Goal: Task Accomplishment & Management: Use online tool/utility

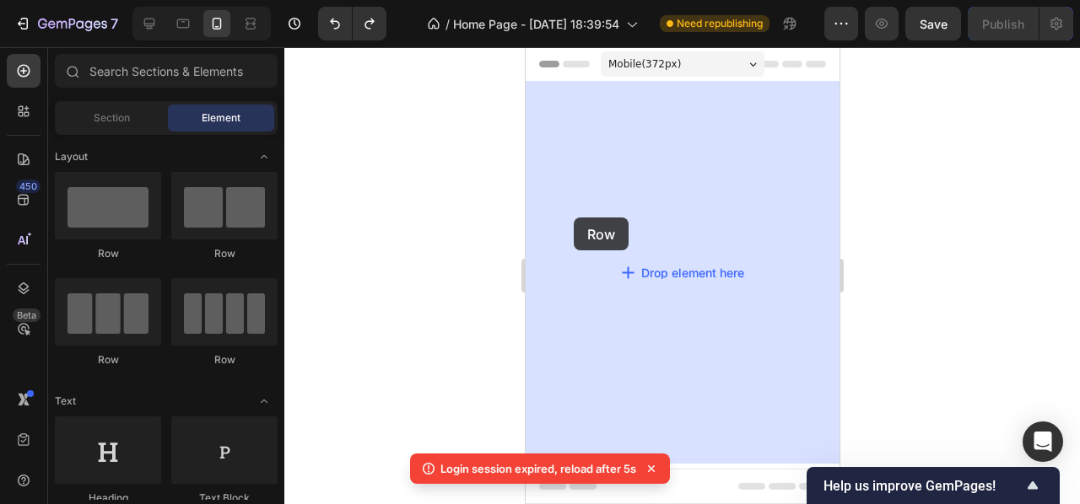
drag, startPoint x: 639, startPoint y: 269, endPoint x: 645, endPoint y: 201, distance: 68.6
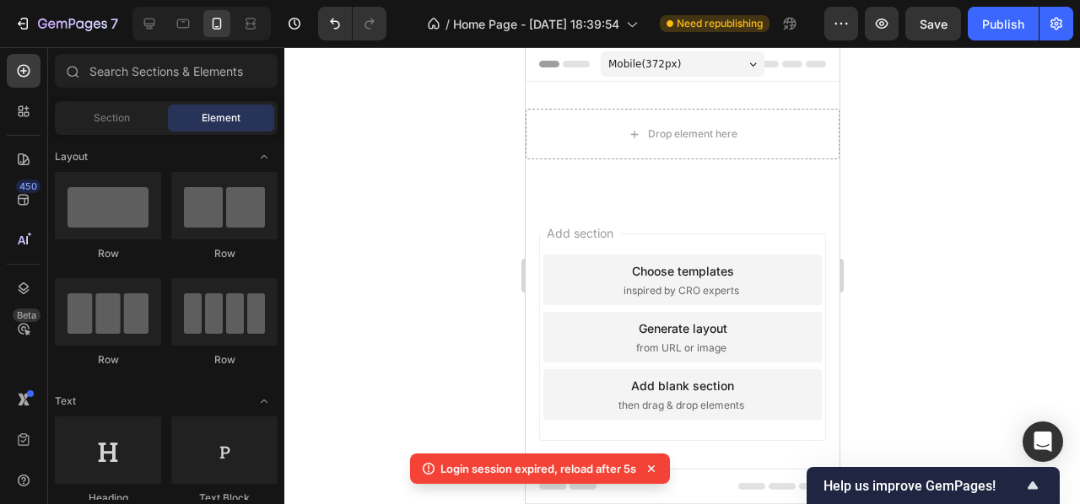
click at [403, 121] on div at bounding box center [682, 275] width 796 height 457
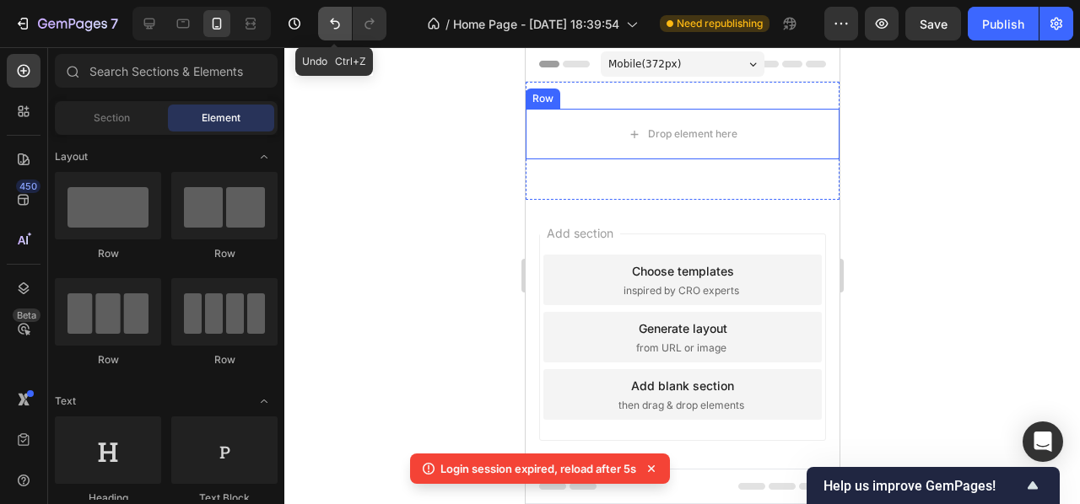
click at [324, 17] on button "Undo/Redo" at bounding box center [335, 24] width 34 height 34
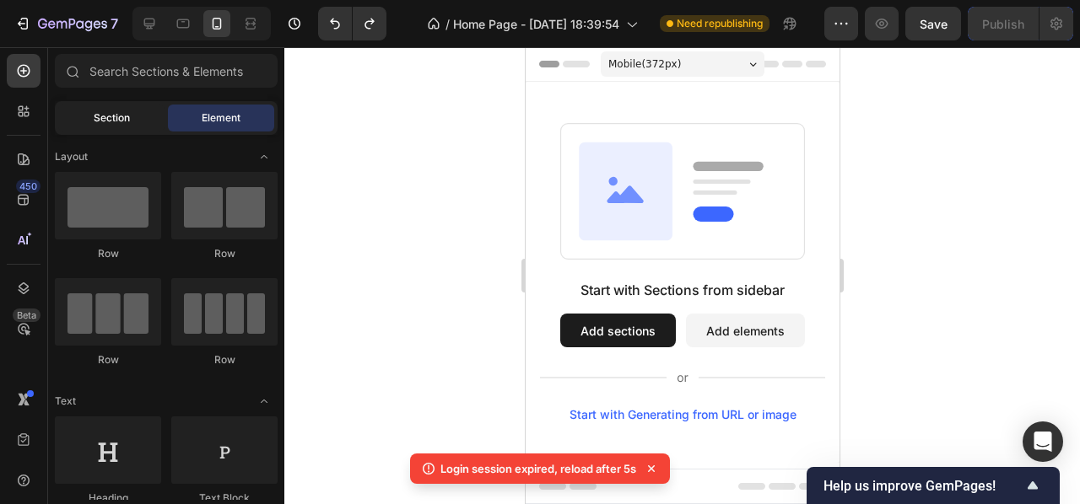
click at [107, 118] on span "Section" at bounding box center [112, 118] width 36 height 15
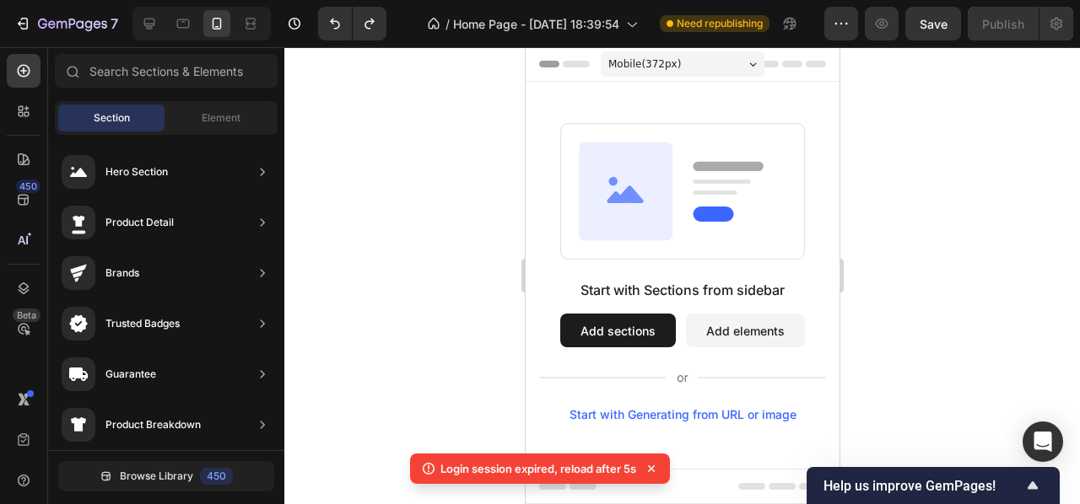
drag, startPoint x: 513, startPoint y: 166, endPoint x: 472, endPoint y: 454, distance: 290.5
click at [472, 0] on body "7 / Home Page - [DATE] 18:39:54 Need republishing Preview Save Publish 450 Beta…" at bounding box center [540, 0] width 1080 height 0
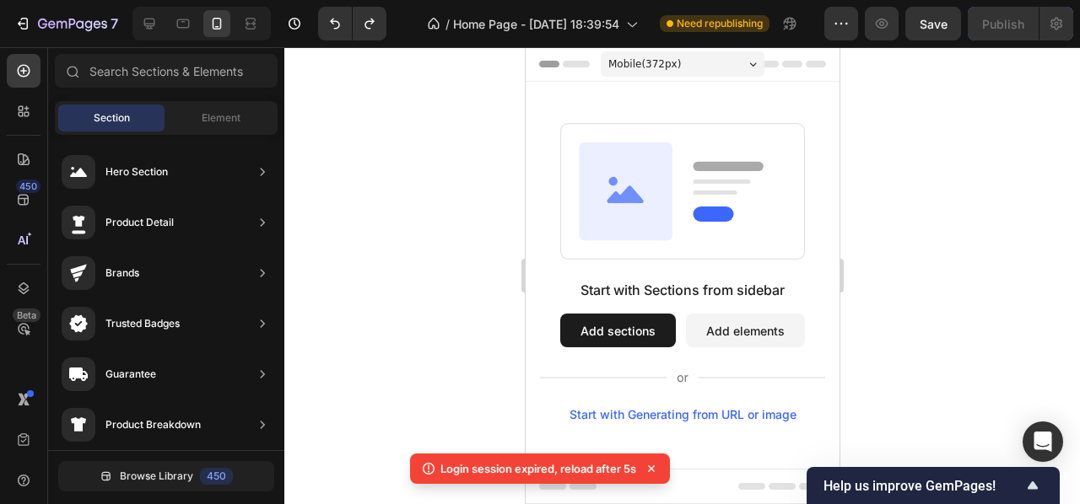
drag, startPoint x: 516, startPoint y: 154, endPoint x: 506, endPoint y: 299, distance: 146.3
click at [506, 0] on div "7 / Home Page - [DATE] 18:39:54 Need republishing Preview Save Publish 450 Beta…" at bounding box center [540, 0] width 1080 height 0
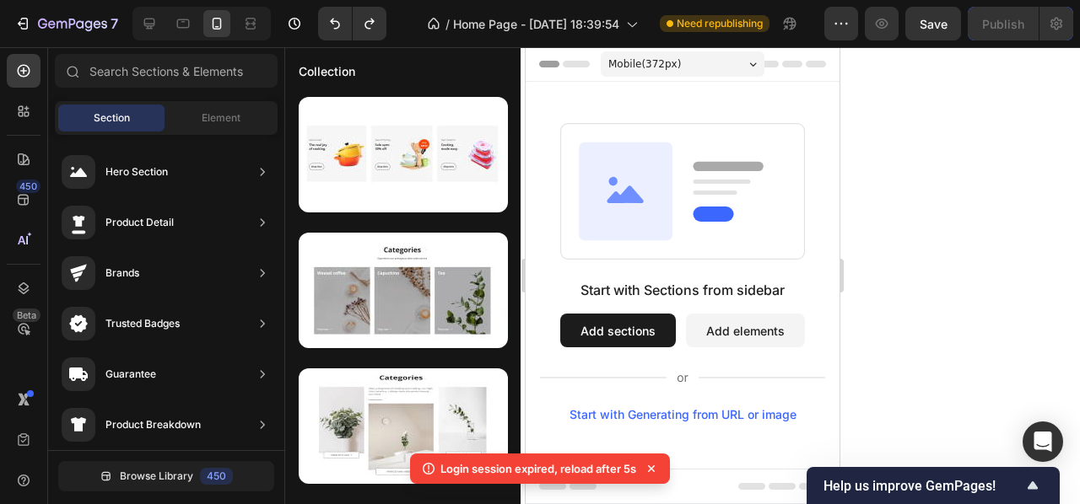
scroll to position [936, 0]
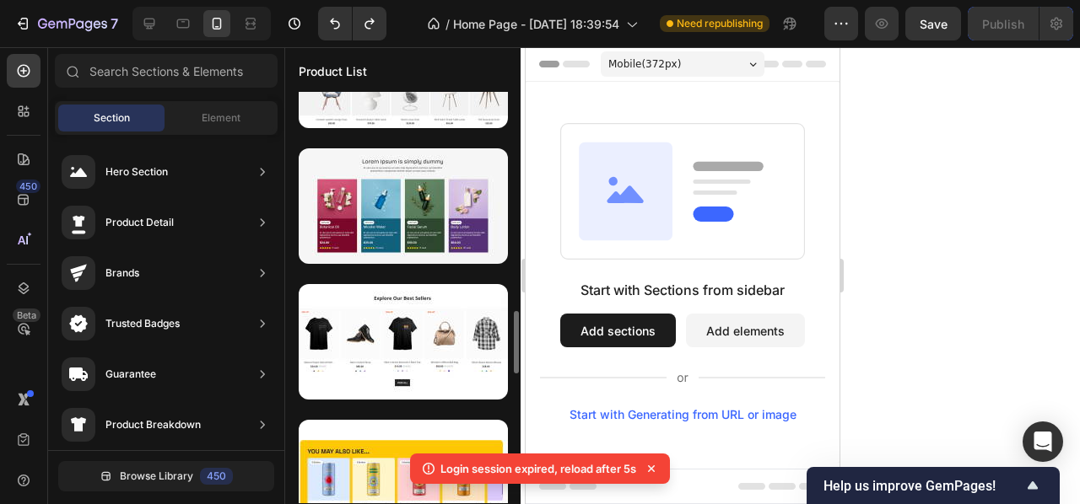
scroll to position [1468, 0]
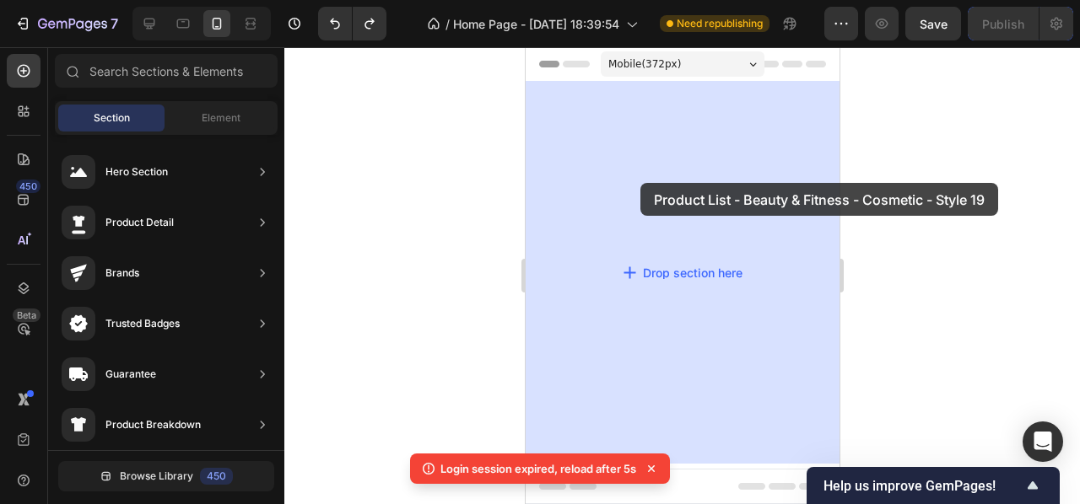
drag, startPoint x: 920, startPoint y: 209, endPoint x: 639, endPoint y: 182, distance: 282.2
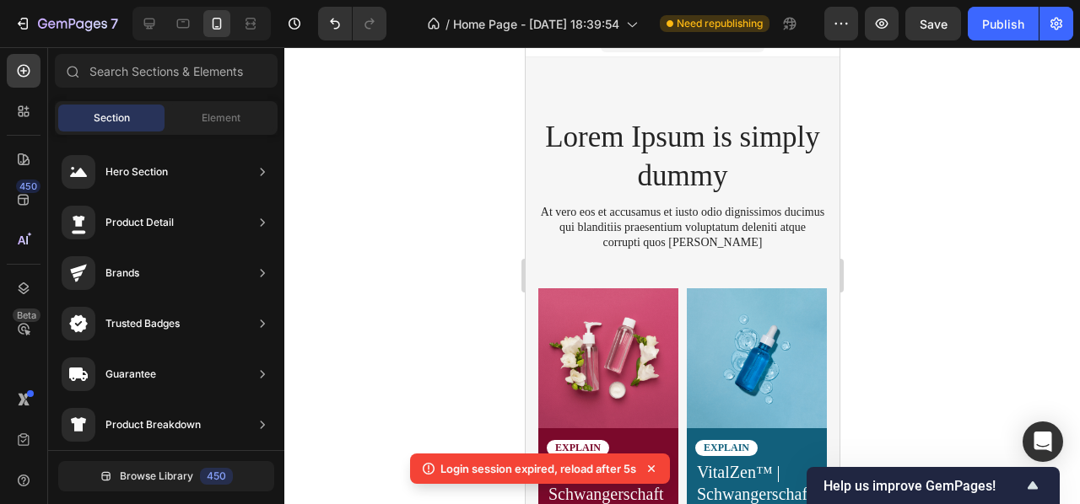
scroll to position [0, 0]
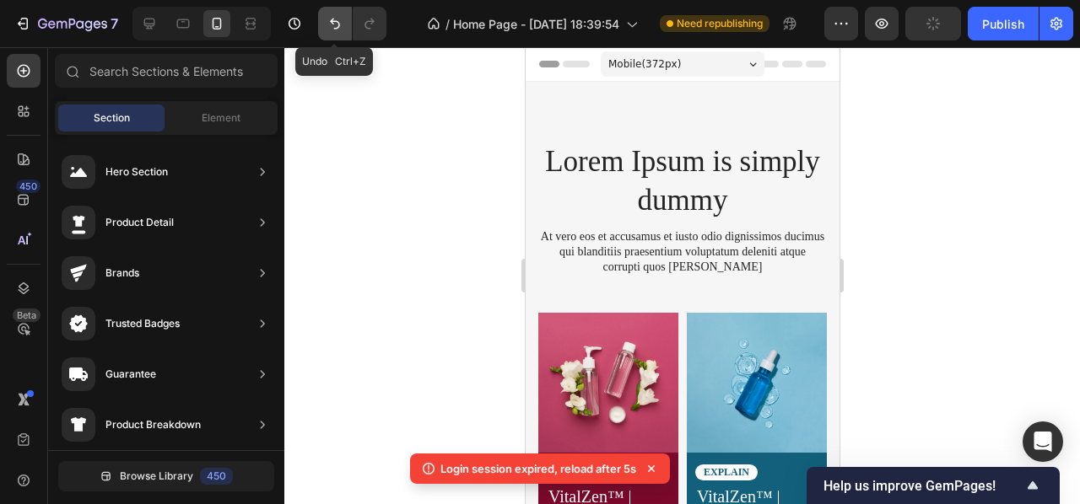
click at [326, 28] on icon "Undo/Redo" at bounding box center [334, 23] width 17 height 17
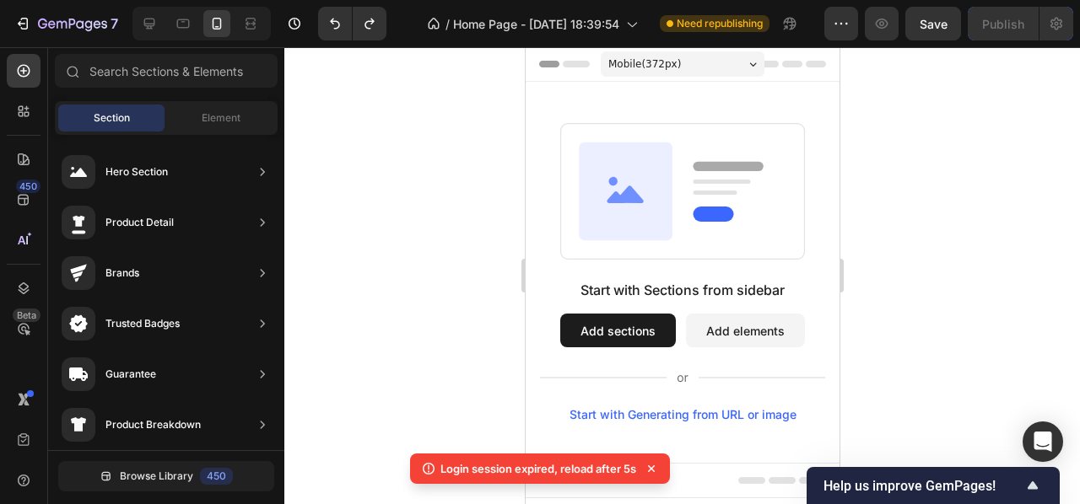
scroll to position [257, 0]
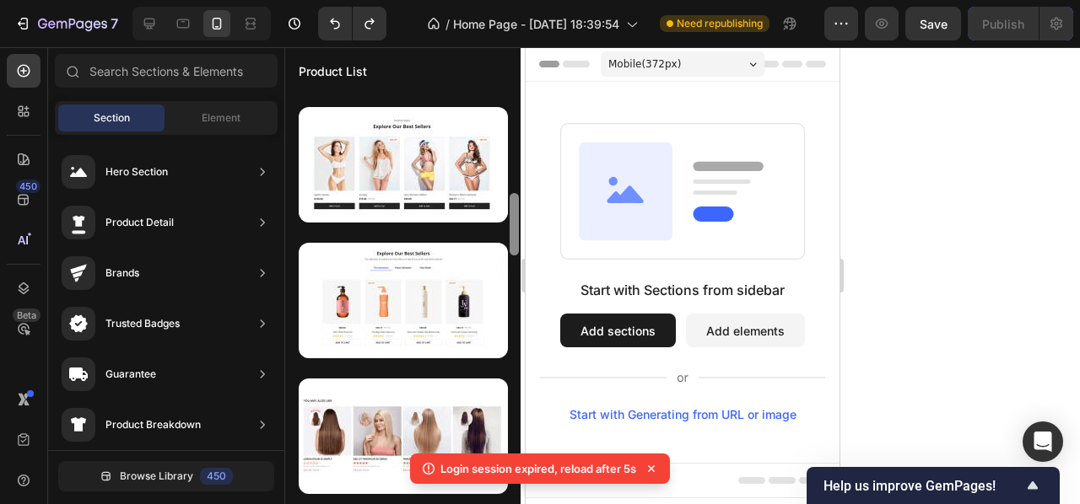
click at [519, 155] on div at bounding box center [514, 298] width 13 height 412
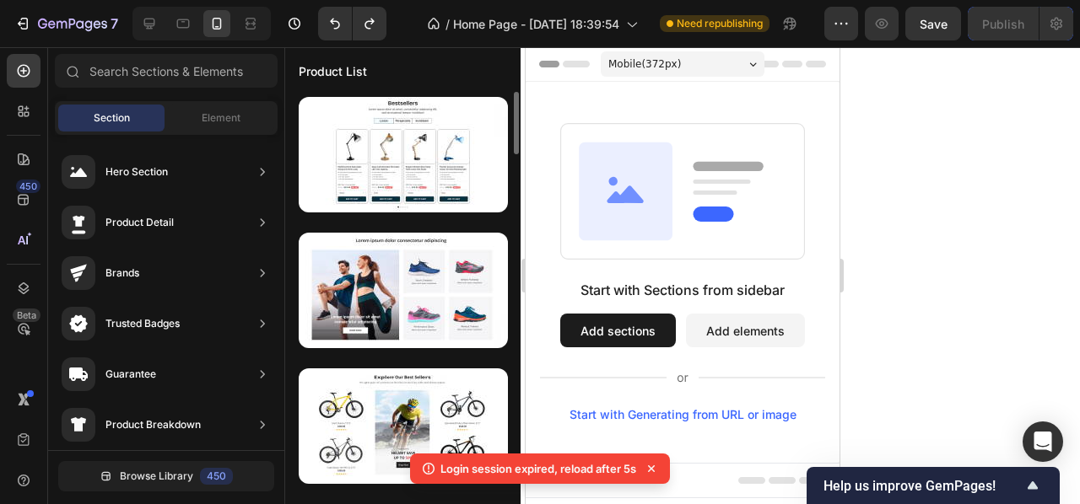
scroll to position [25, 0]
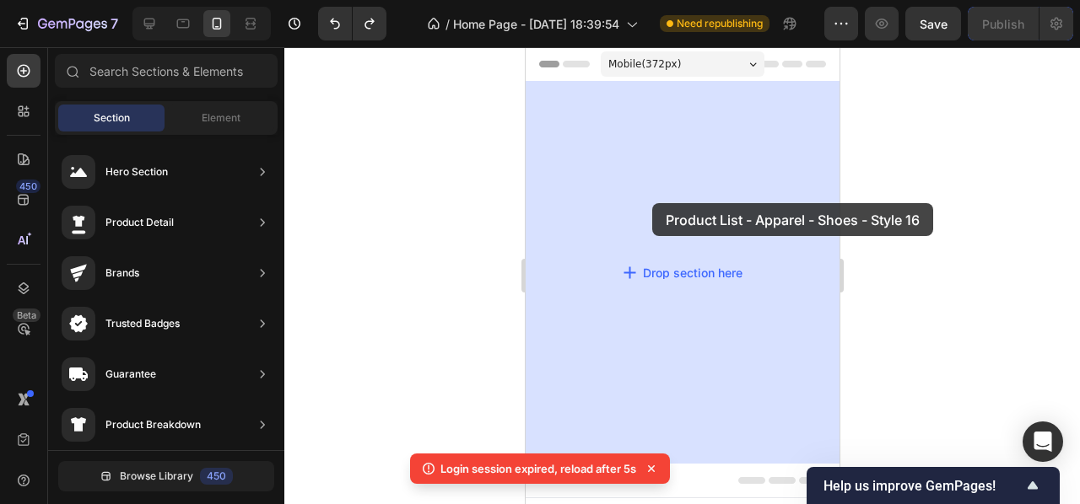
drag, startPoint x: 936, startPoint y: 332, endPoint x: 641, endPoint y: 203, distance: 321.9
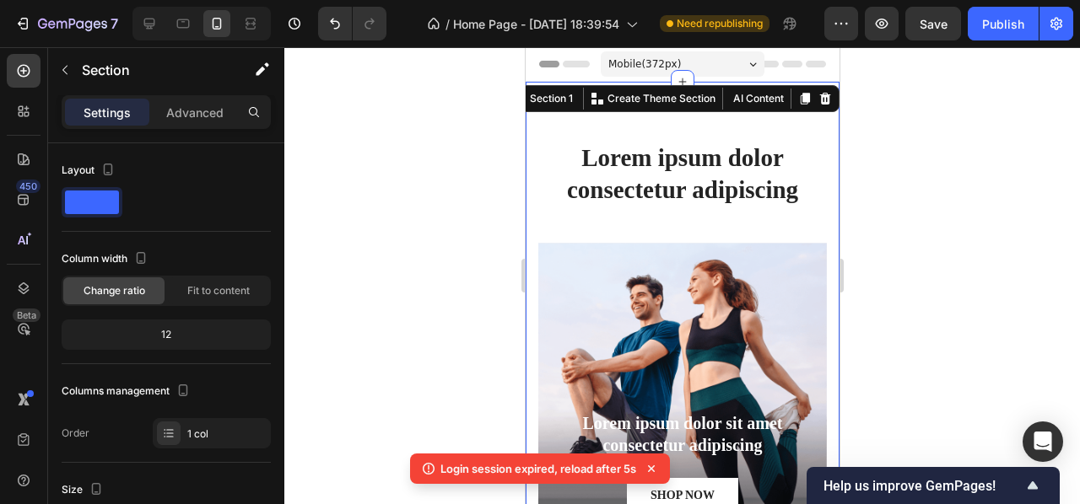
click at [650, 466] on icon at bounding box center [651, 469] width 7 height 7
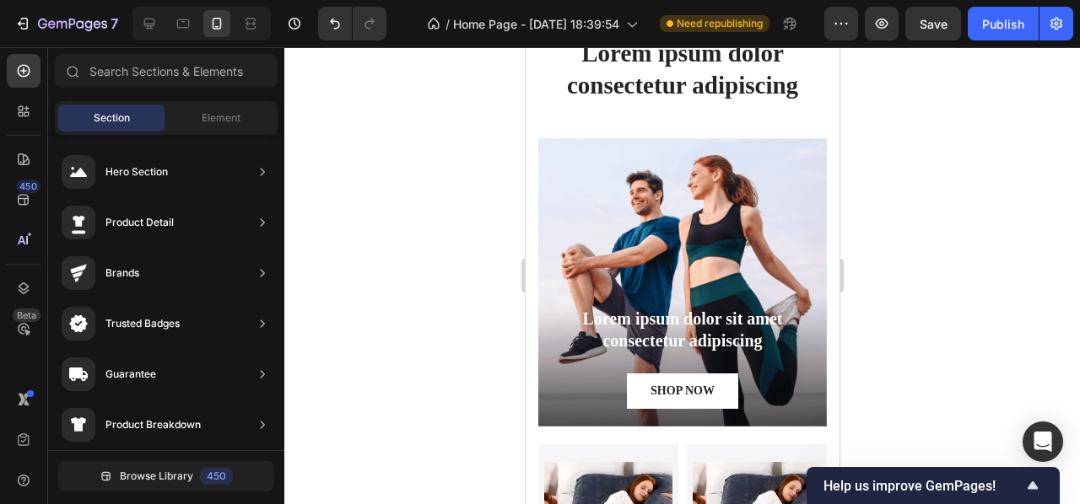
scroll to position [0, 0]
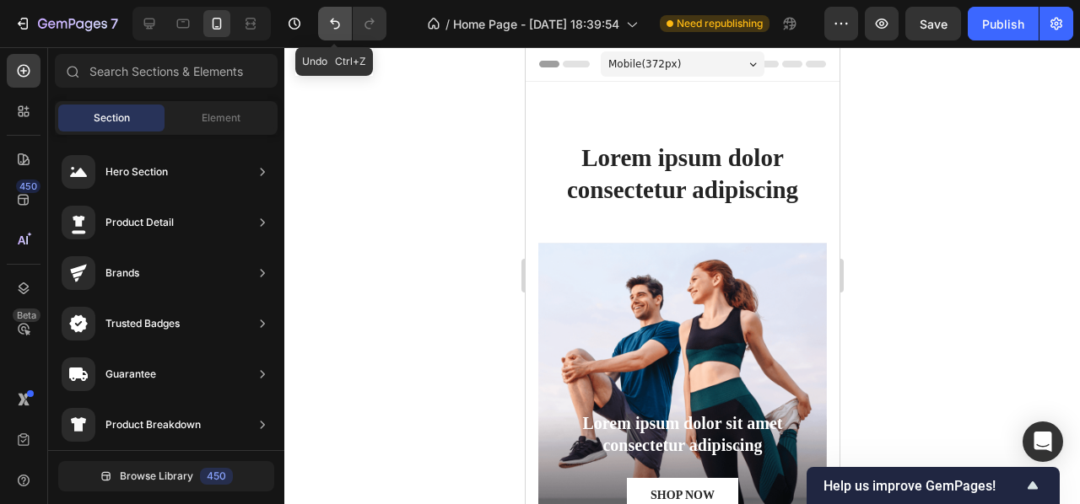
click at [348, 33] on button "Undo/Redo" at bounding box center [335, 24] width 34 height 34
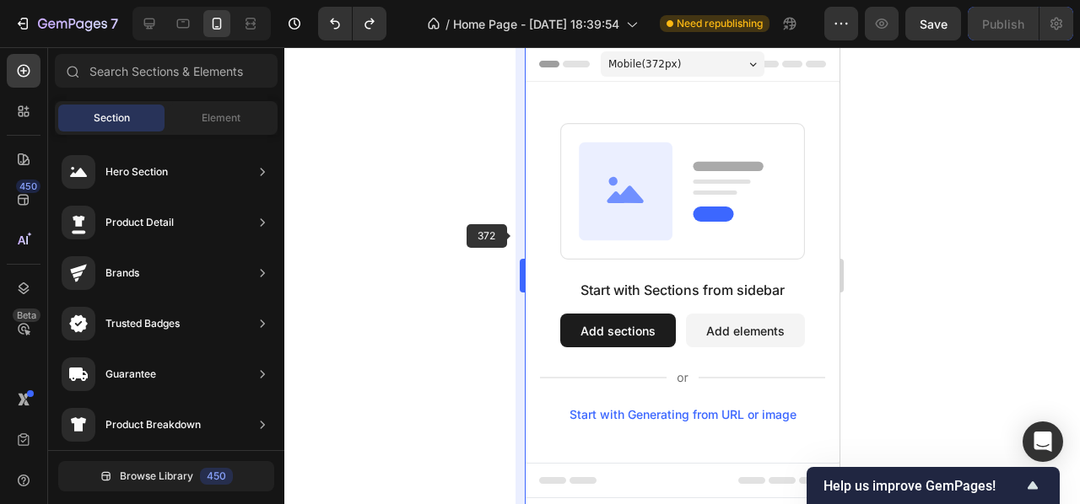
drag, startPoint x: 513, startPoint y: 111, endPoint x: 520, endPoint y: 244, distance: 133.5
click at [520, 0] on div "7 / Home Page - [DATE] 18:39:54 Need republishing Preview Save Publish 450 Beta…" at bounding box center [540, 0] width 1080 height 0
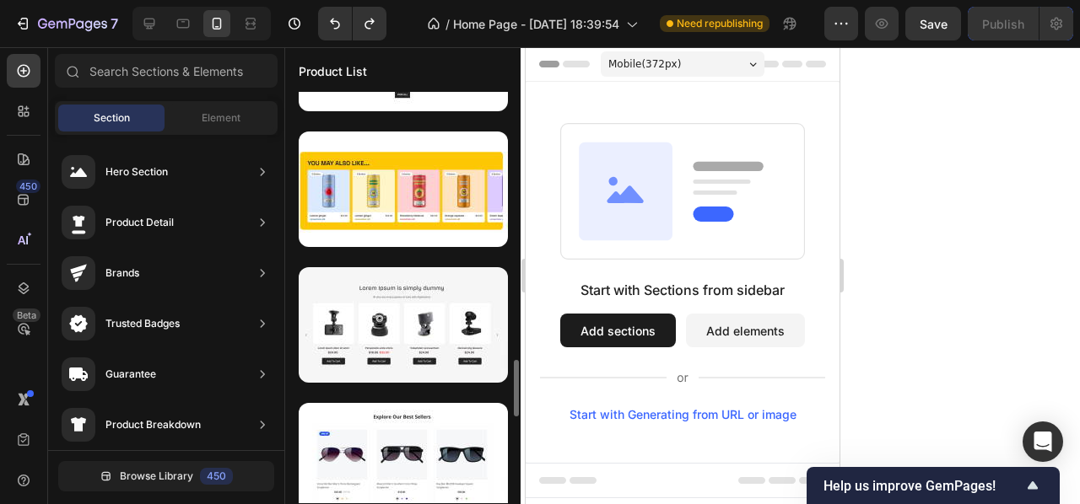
scroll to position [1630, 0]
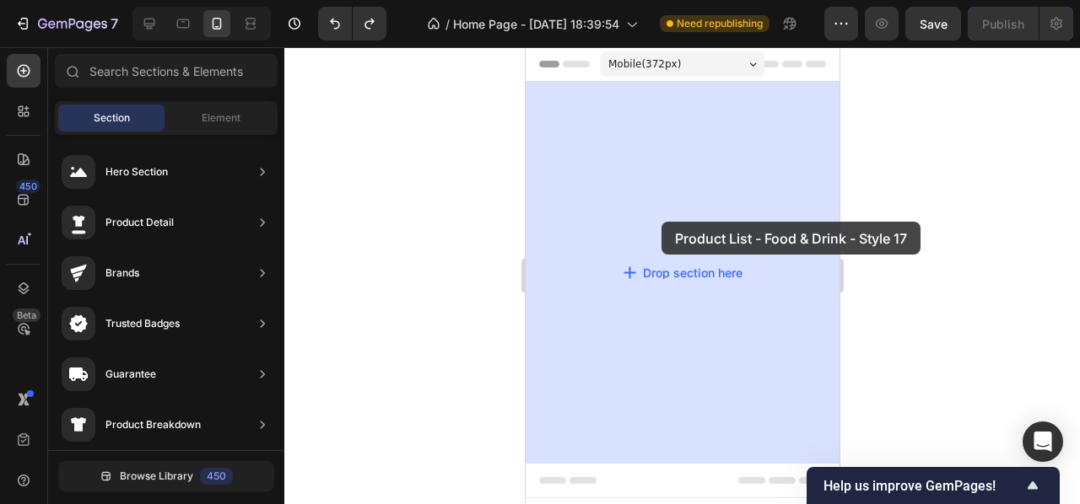
drag, startPoint x: 912, startPoint y: 352, endPoint x: 660, endPoint y: 222, distance: 283.7
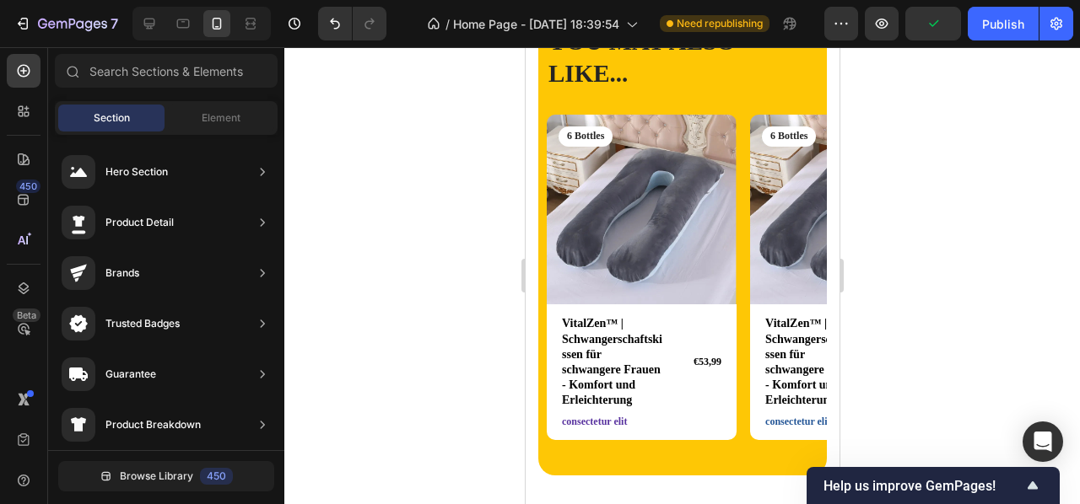
scroll to position [133, 0]
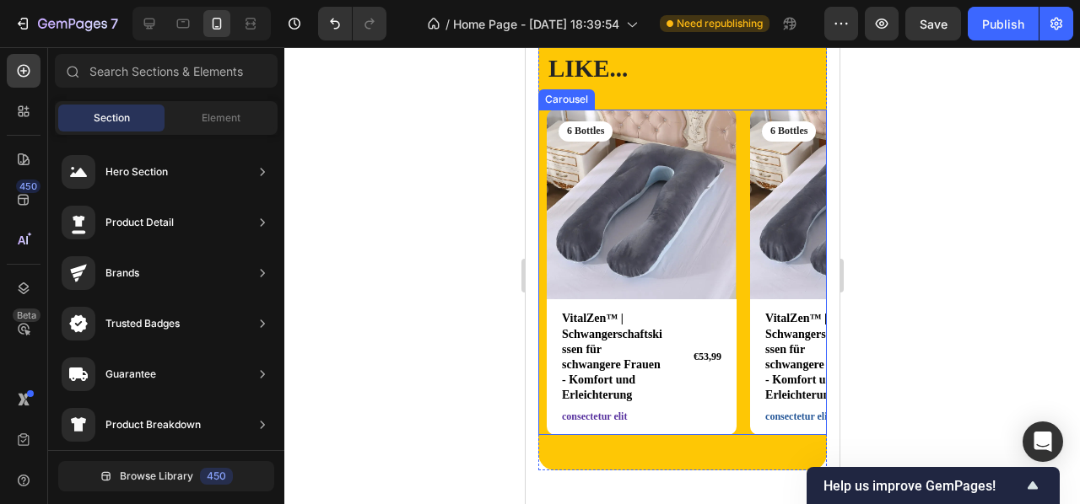
drag, startPoint x: 741, startPoint y: 224, endPoint x: 655, endPoint y: 237, distance: 87.1
click at [655, 237] on div "Product Images 6 Bottles Text Block Row VitalZen™ | Schwangerschaftskissen für …" at bounding box center [686, 273] width 280 height 326
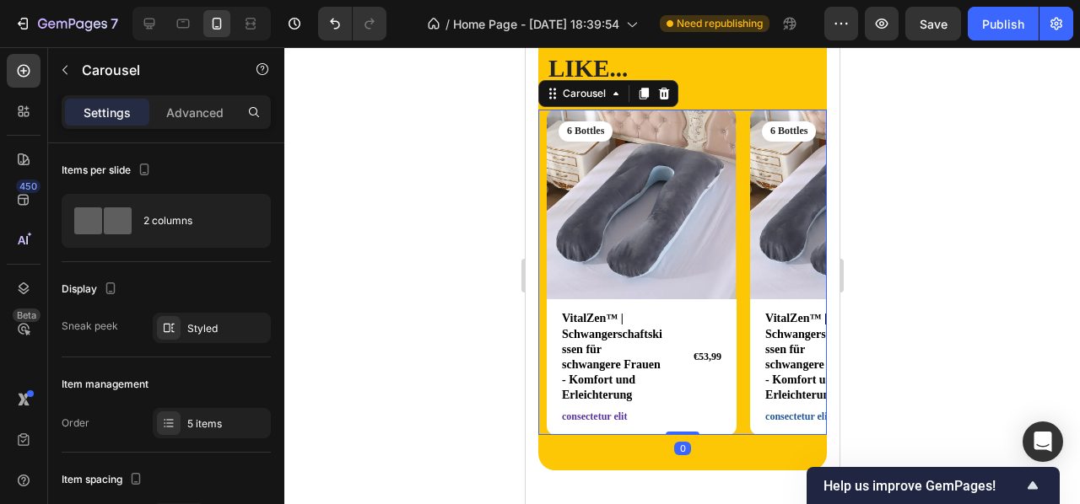
click at [873, 205] on div at bounding box center [682, 275] width 796 height 457
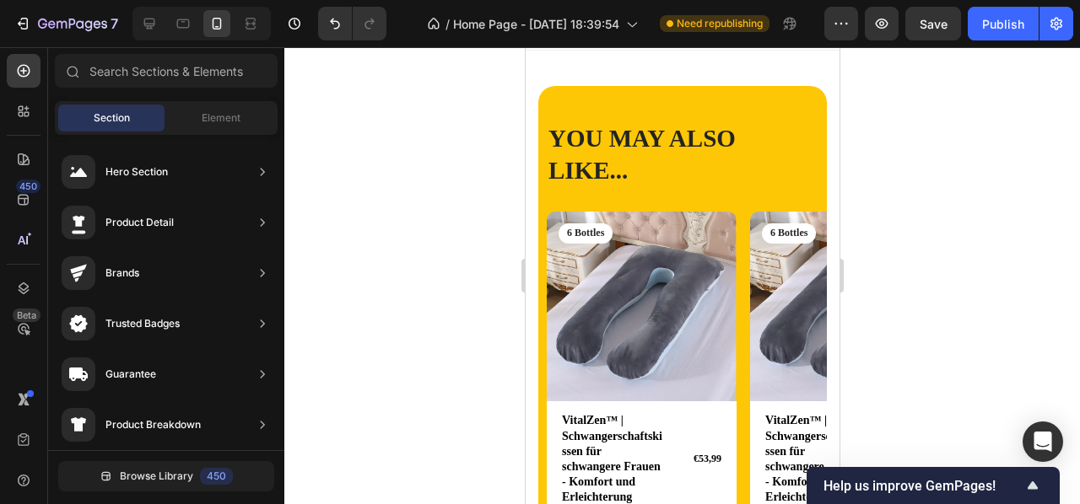
scroll to position [0, 0]
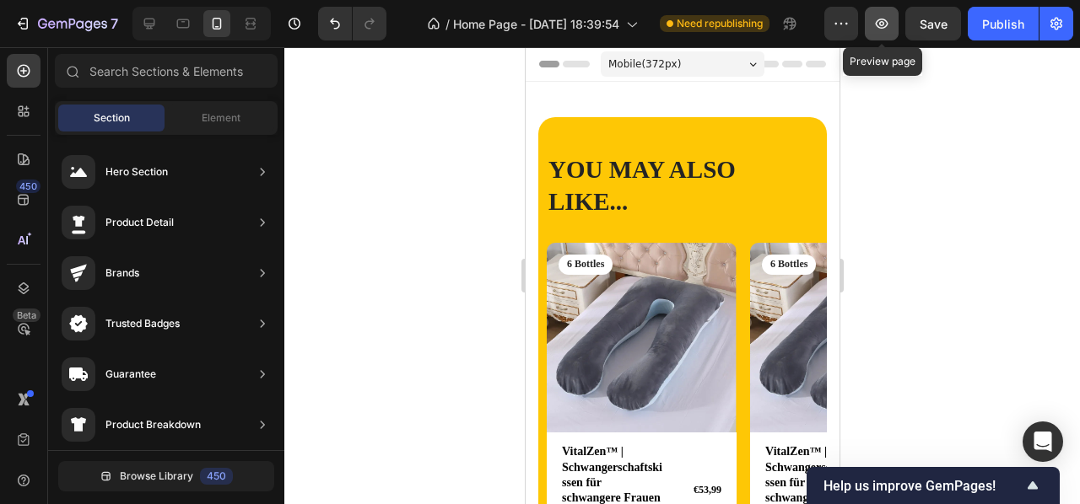
click at [886, 33] on button "button" at bounding box center [882, 24] width 34 height 34
click at [315, 33] on div at bounding box center [348, 24] width 75 height 34
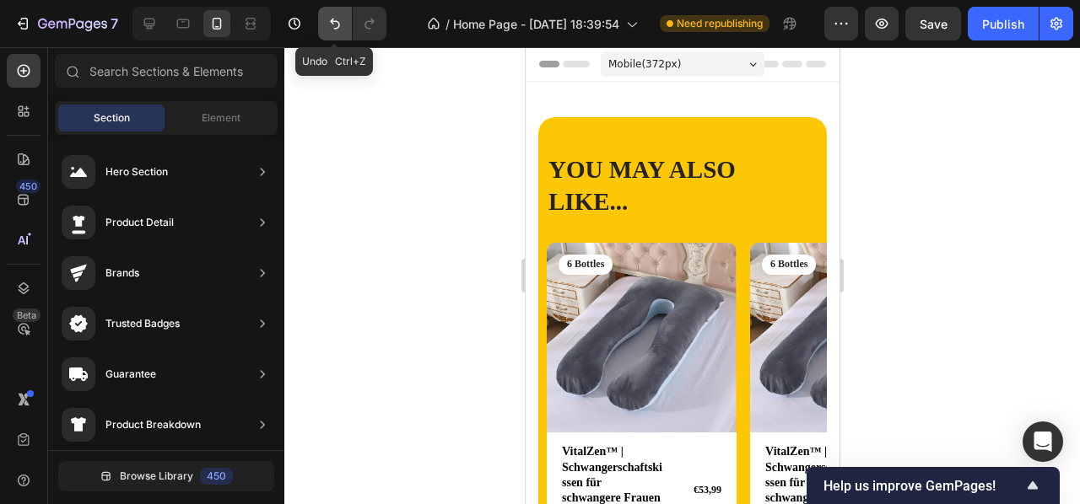
click at [336, 30] on icon "Undo/Redo" at bounding box center [334, 23] width 17 height 17
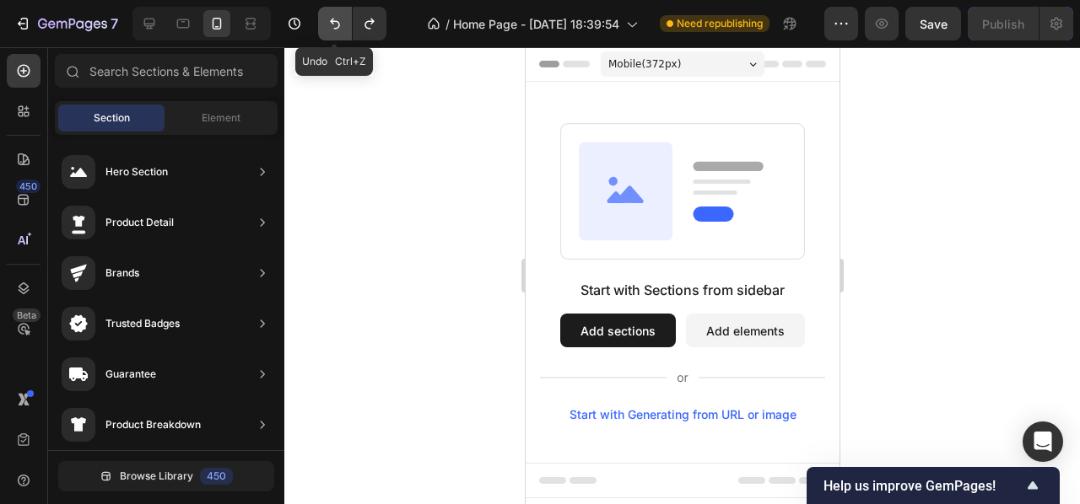
click at [336, 30] on icon "Undo/Redo" at bounding box center [334, 23] width 17 height 17
